Goal: Transaction & Acquisition: Purchase product/service

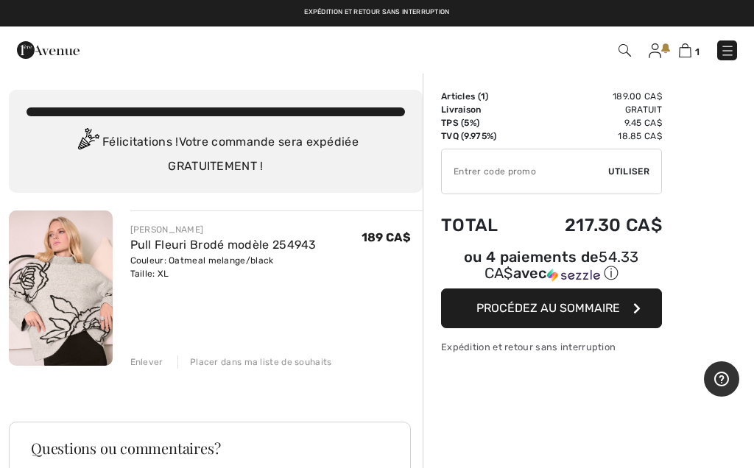
scroll to position [5, 0]
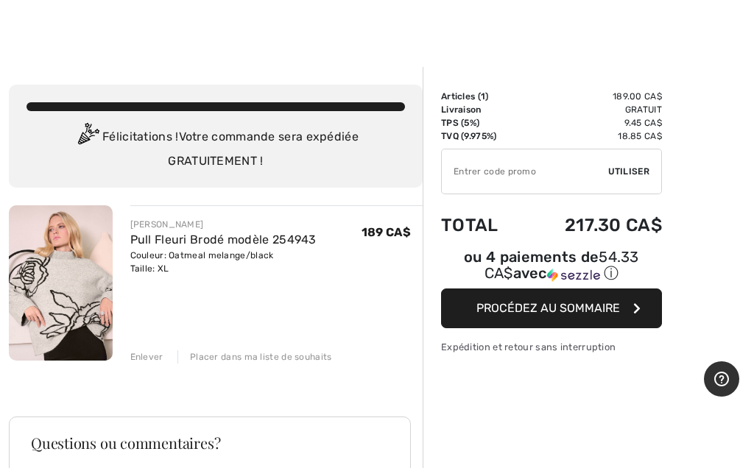
click at [629, 306] on button "Procédez au sommaire" at bounding box center [551, 309] width 221 height 40
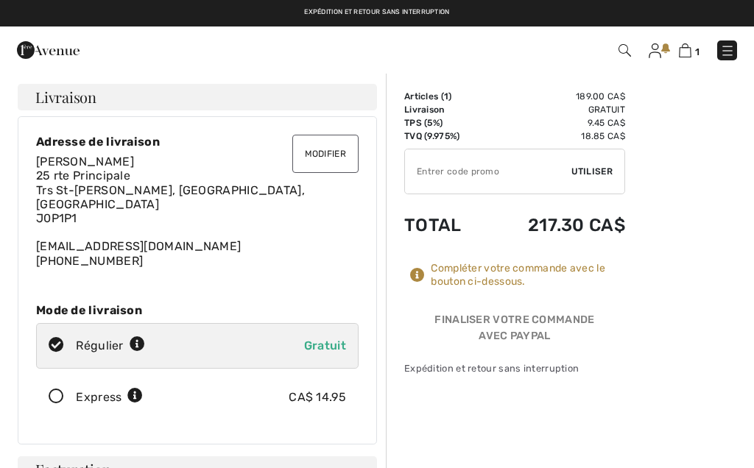
checkbox input "true"
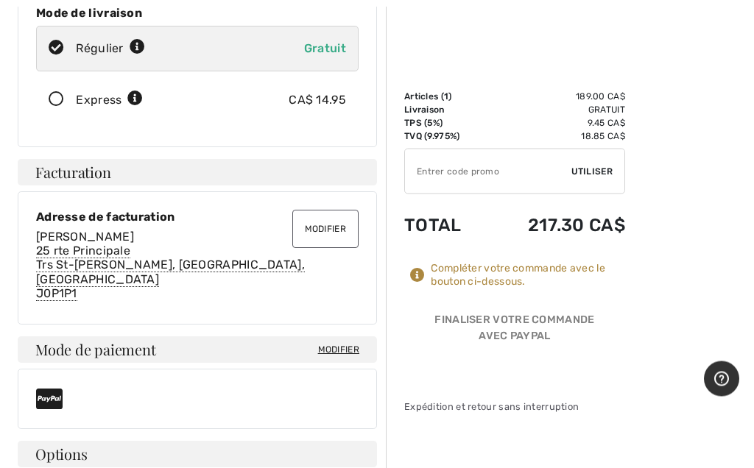
scroll to position [303, 0]
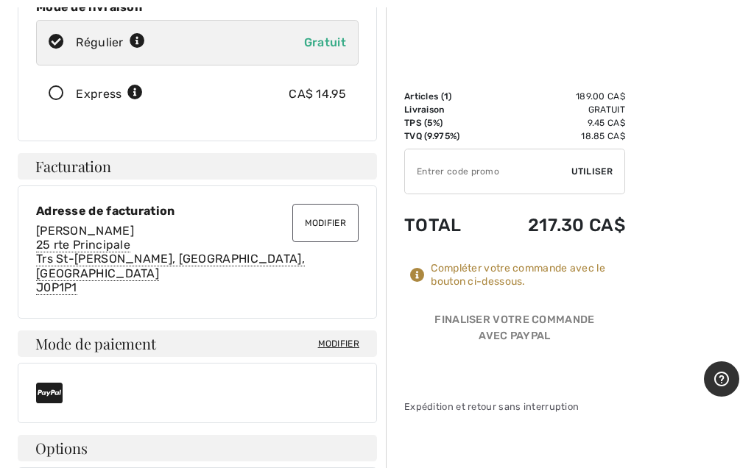
click at [332, 337] on span "Modifier" at bounding box center [338, 343] width 41 height 13
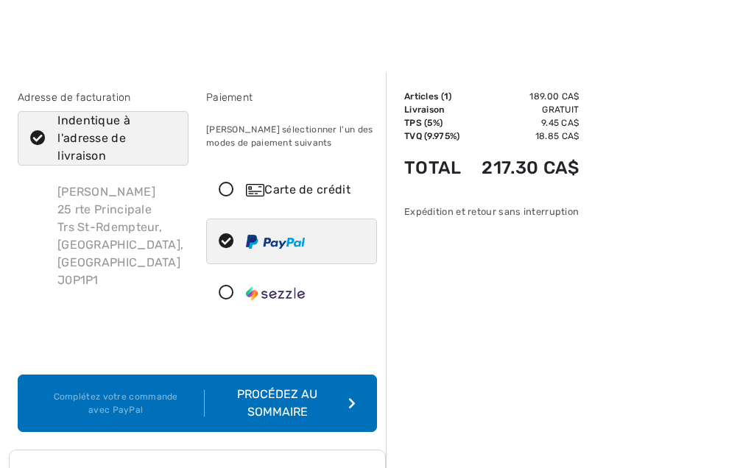
checkbox input "true"
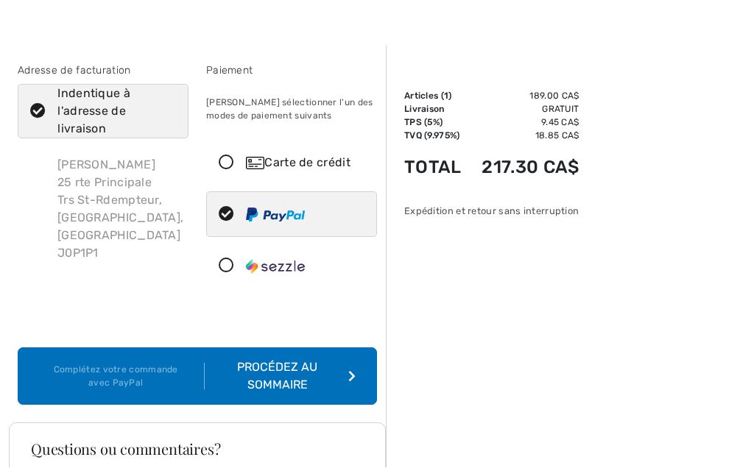
scroll to position [27, 0]
click at [235, 271] on icon at bounding box center [226, 265] width 39 height 15
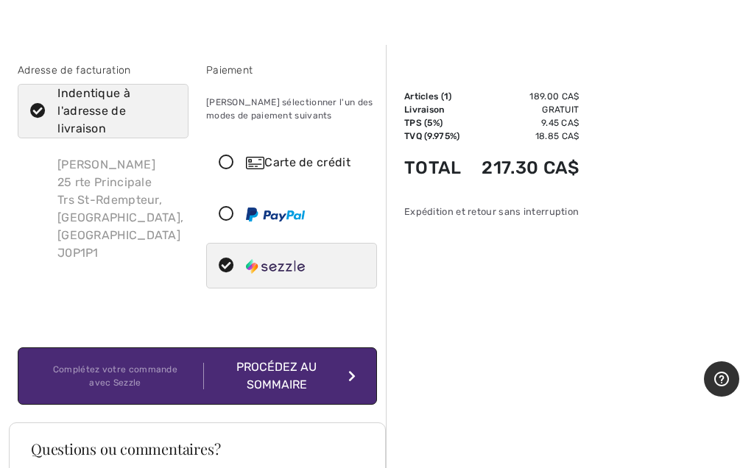
click at [294, 376] on div "Procédez au sommaire" at bounding box center [280, 376] width 152 height 35
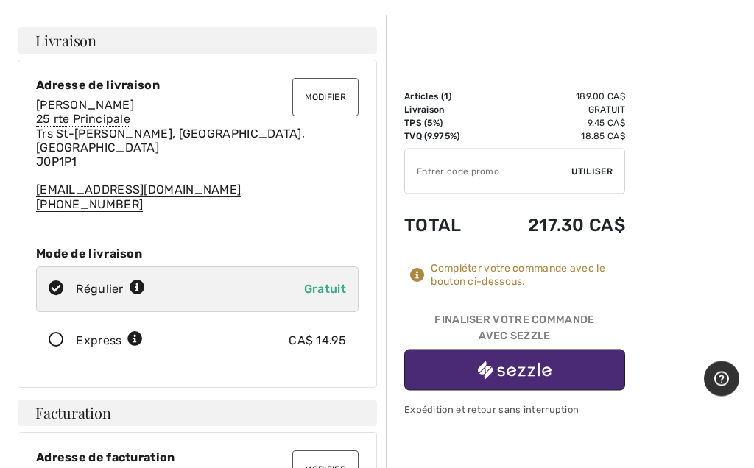
scroll to position [57, 0]
click at [599, 370] on button "button" at bounding box center [514, 370] width 221 height 40
